Goal: Use online tool/utility: Utilize a website feature to perform a specific function

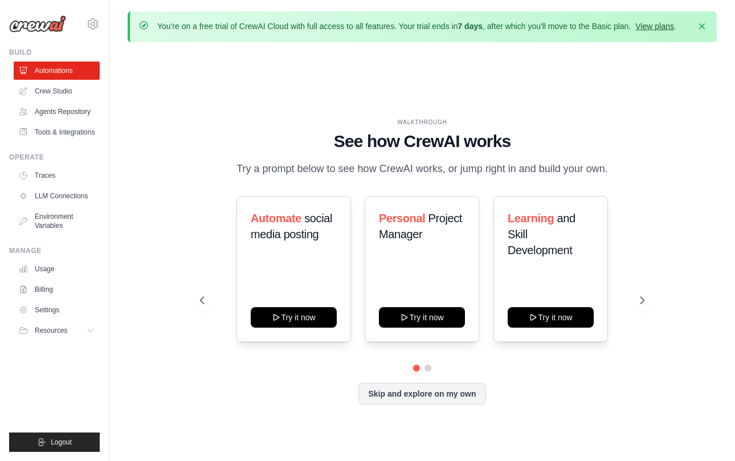
click at [657, 28] on link "View plans" at bounding box center [654, 26] width 38 height 9
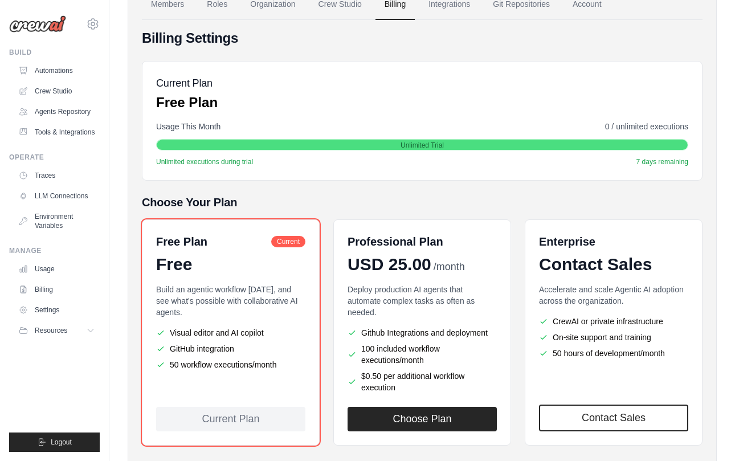
scroll to position [111, 0]
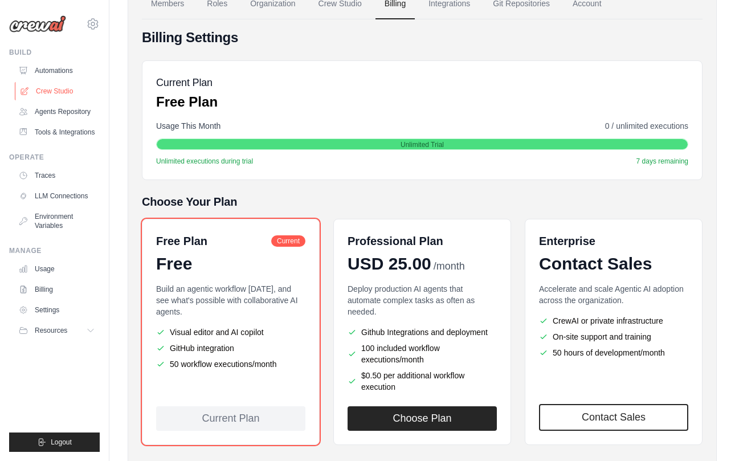
click at [56, 85] on link "Crew Studio" at bounding box center [58, 91] width 86 height 18
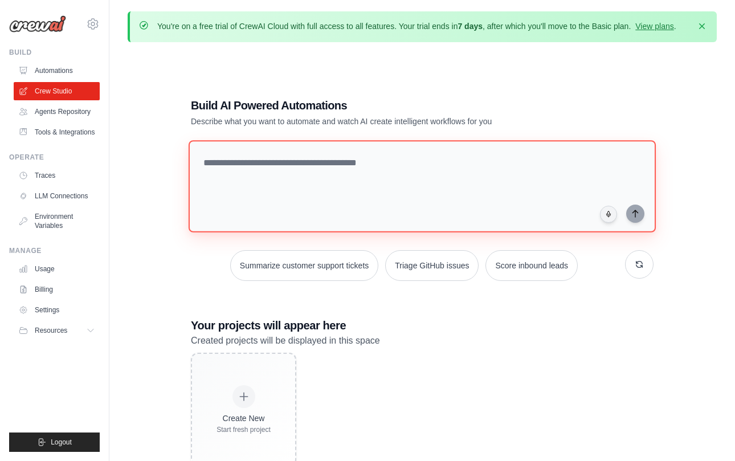
click at [228, 166] on textarea at bounding box center [421, 186] width 467 height 92
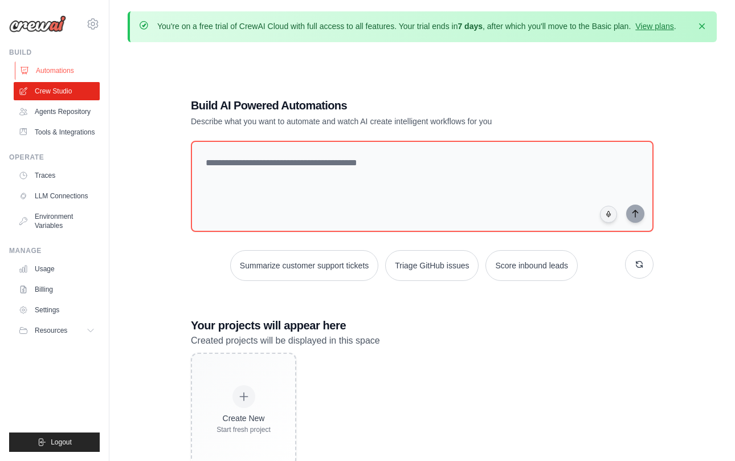
click at [74, 71] on link "Automations" at bounding box center [58, 71] width 86 height 18
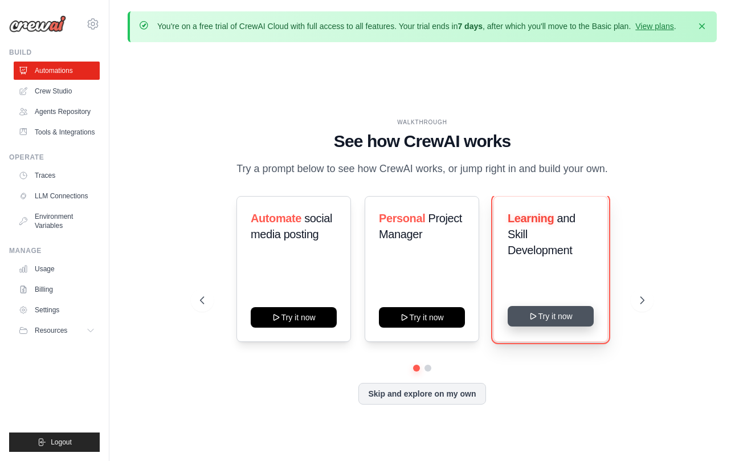
click at [552, 314] on button "Try it now" at bounding box center [550, 316] width 86 height 21
